Goal: Task Accomplishment & Management: Use online tool/utility

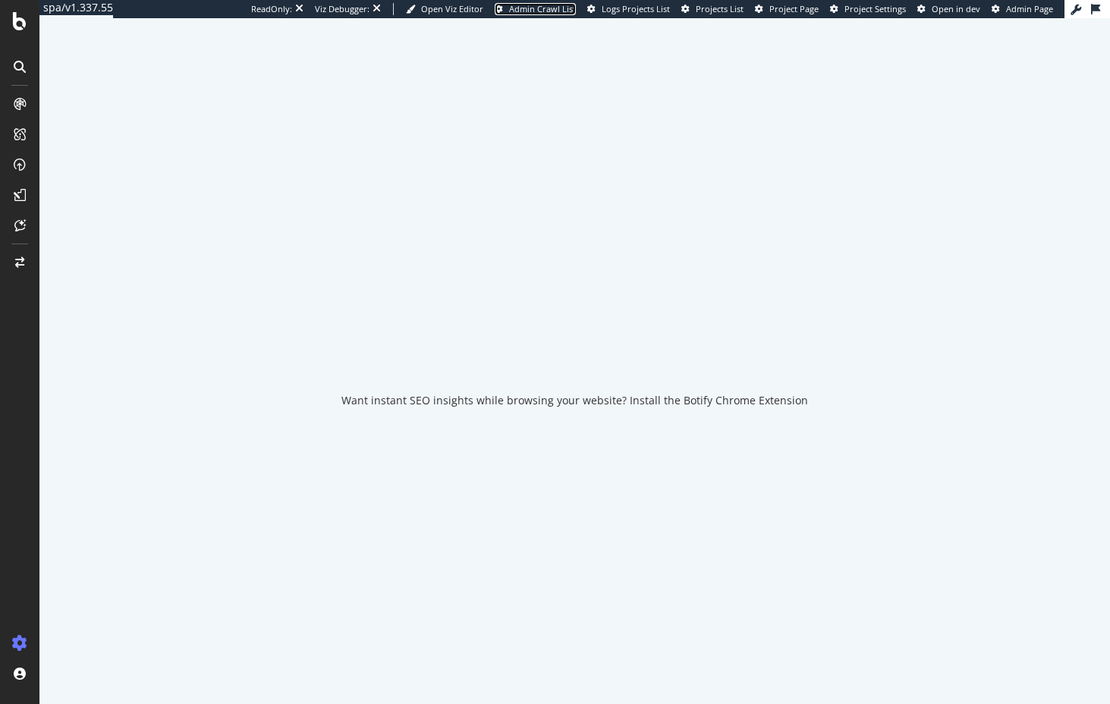
click at [509, 9] on span "Admin Crawl List" at bounding box center [542, 8] width 67 height 11
